Goal: Transaction & Acquisition: Purchase product/service

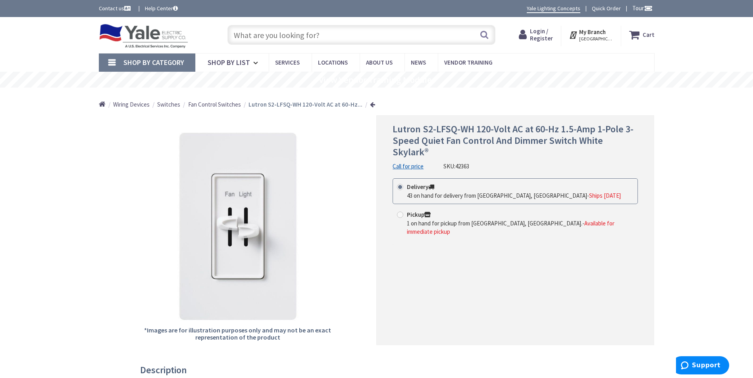
click at [315, 35] on input "text" at bounding box center [361, 35] width 268 height 20
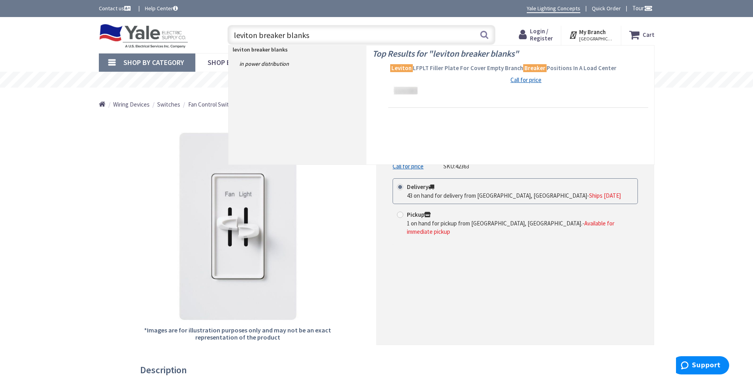
type input "leviton breaker blanks"
click at [452, 69] on span "Leviton LFPLT Filler Plate For Cover Empty Branch Breaker Positions In A Load C…" at bounding box center [518, 68] width 256 height 8
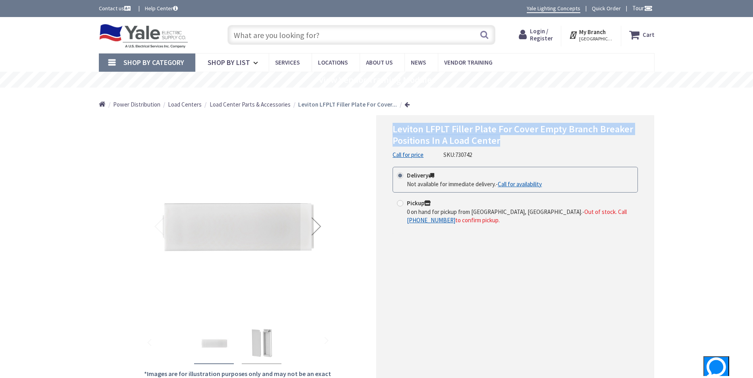
drag, startPoint x: 392, startPoint y: 129, endPoint x: 517, endPoint y: 136, distance: 126.0
click at [517, 136] on div "Leviton LFPLT Filler Plate For Cover Empty Branch Breaker Positions In A Load C…" at bounding box center [515, 251] width 278 height 273
copy span "Leviton LFPLT Filler Plate For Cover Empty Branch Breaker Positions In A Load C…"
click at [536, 37] on span "Login / Register" at bounding box center [541, 34] width 23 height 15
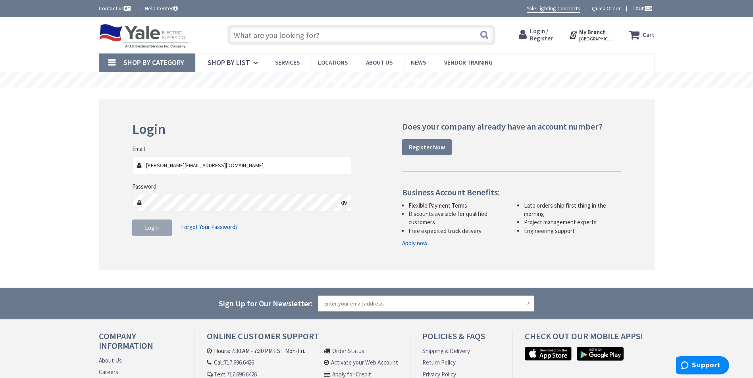
type input "tom@primarychoiceelectric.com"
click at [317, 36] on input "text" at bounding box center [361, 35] width 268 height 20
click at [371, 34] on input "text" at bounding box center [361, 35] width 268 height 20
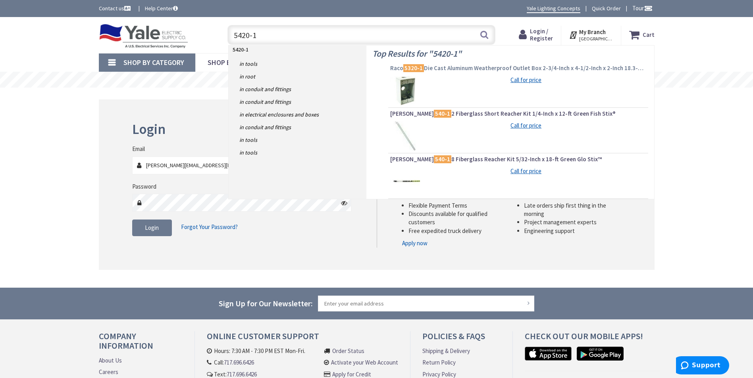
type input "5420-1"
click at [494, 67] on span "Raco 5320-1 Die Cast Aluminum Weatherproof Outlet Box 2-3/4-Inch x 4-1/2-Inch x…" at bounding box center [518, 68] width 256 height 8
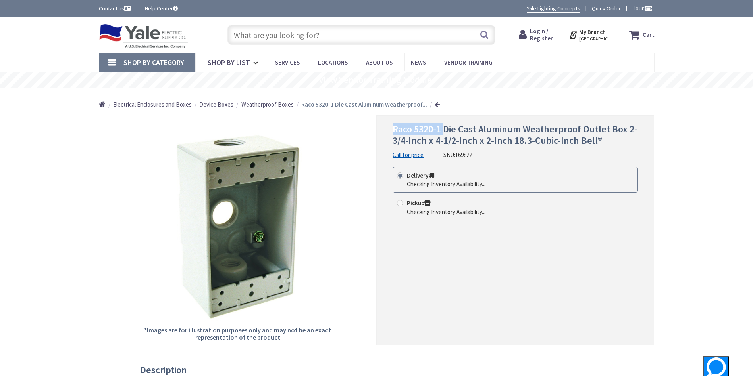
drag, startPoint x: 391, startPoint y: 129, endPoint x: 444, endPoint y: 129, distance: 53.2
click at [444, 129] on div "Raco 5320-1 Die Cast Aluminum Weatherproof Outlet Box 2-3/4-Inch x 4-1/2-Inch x…" at bounding box center [515, 230] width 278 height 230
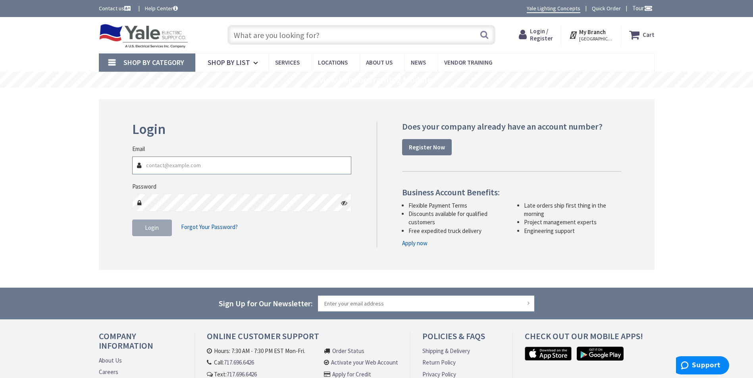
click at [169, 165] on input "Email" at bounding box center [241, 166] width 219 height 18
type input "[PERSON_NAME][EMAIL_ADDRESS][DOMAIN_NAME]"
click at [141, 225] on button "Login" at bounding box center [152, 228] width 40 height 17
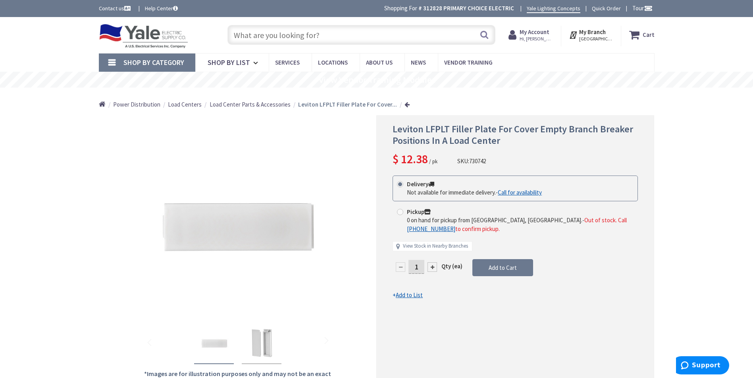
click at [530, 33] on strong "My Account" at bounding box center [534, 32] width 30 height 8
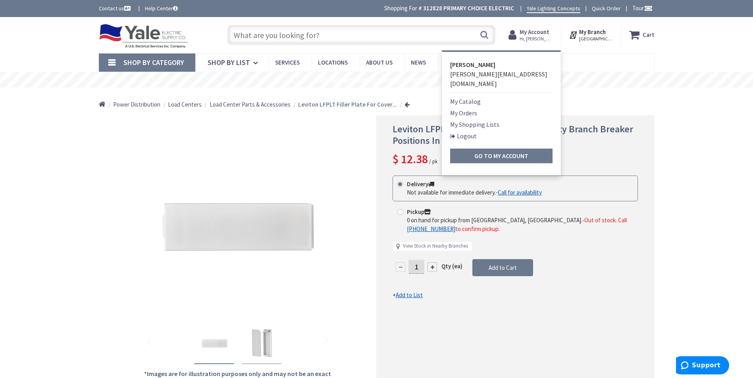
click at [473, 108] on link "My Orders" at bounding box center [463, 113] width 27 height 10
